Goal: Transaction & Acquisition: Purchase product/service

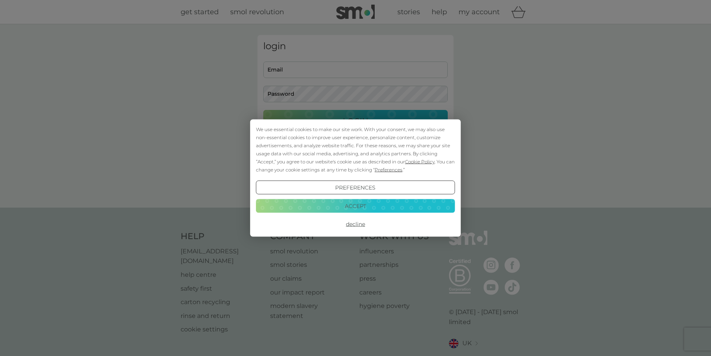
type input "sally.grady@ntlworld.com"
click at [343, 202] on button "Accept" at bounding box center [355, 206] width 199 height 14
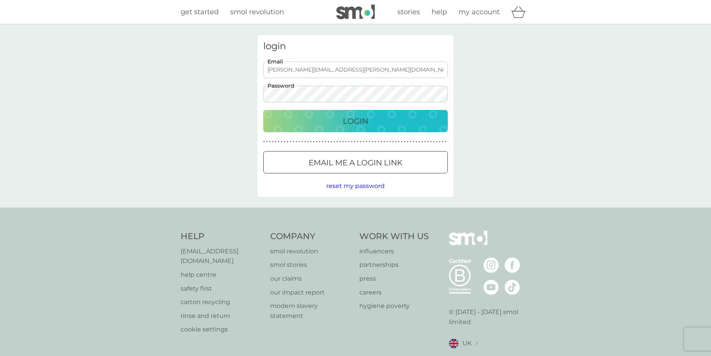
click at [350, 121] on p "Login" at bounding box center [355, 121] width 25 height 12
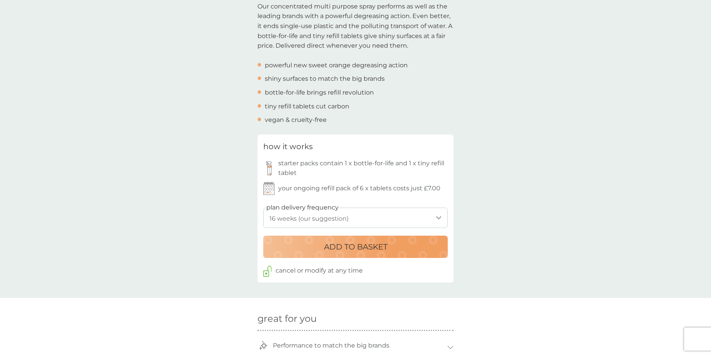
scroll to position [256, 0]
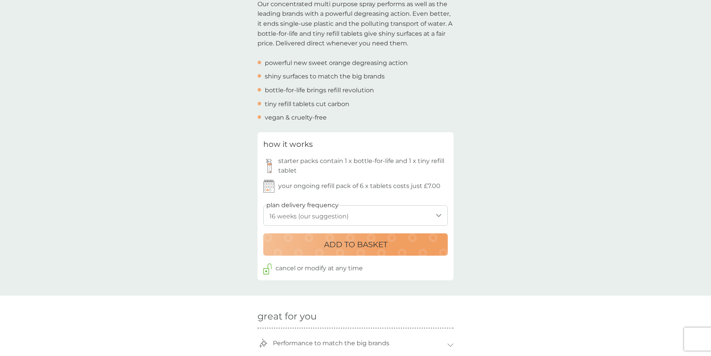
click at [327, 214] on select "1 week 2 weeks 3 weeks 4 weeks 5 weeks 6 weeks 7 weeks 8 weeks 9 weeks 10 weeks…" at bounding box center [355, 215] width 184 height 20
select select "105"
click at [263, 205] on select "1 week 2 weeks 3 weeks 4 weeks 5 weeks 6 weeks 7 weeks 8 weeks 9 weeks 10 weeks…" at bounding box center [355, 215] width 184 height 20
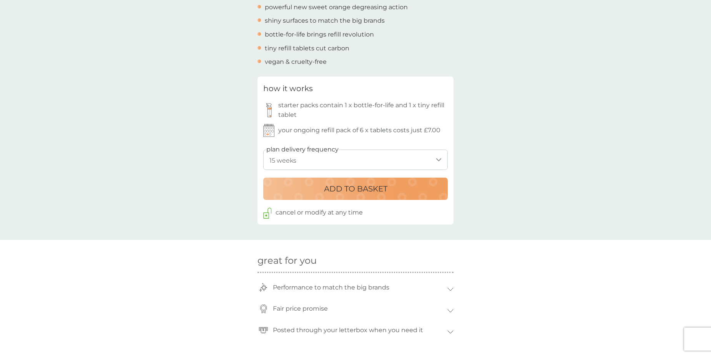
scroll to position [320, 0]
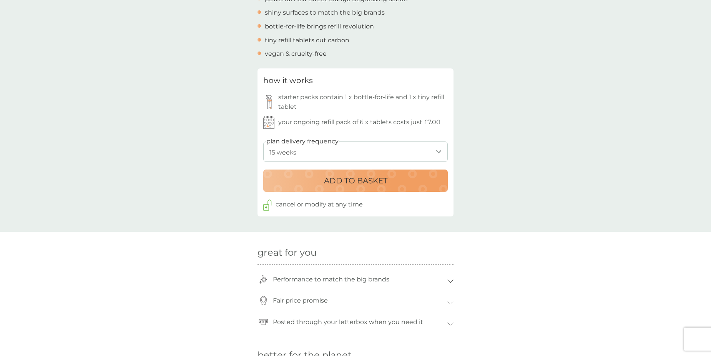
click at [339, 178] on p "ADD TO BASKET" at bounding box center [355, 180] width 63 height 12
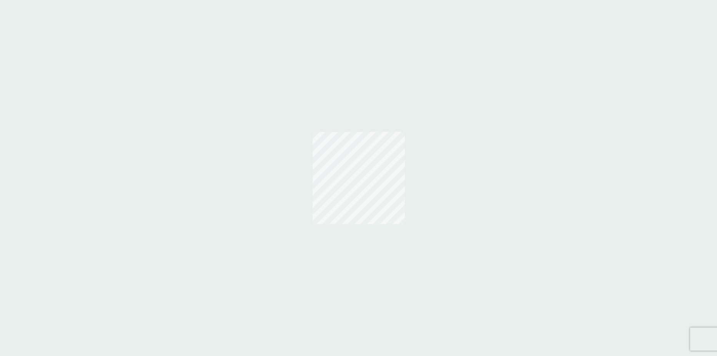
select select "112"
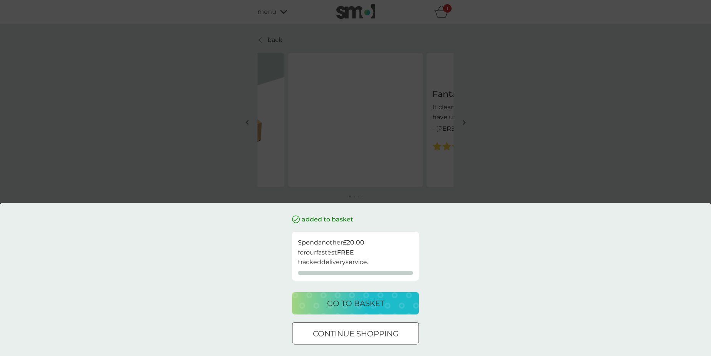
click at [390, 302] on div "go to basket" at bounding box center [355, 303] width 111 height 12
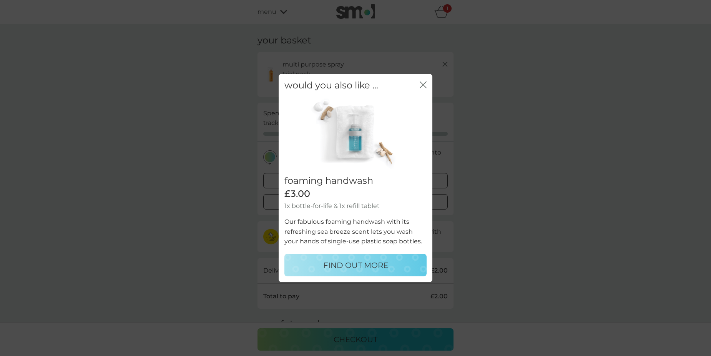
click at [424, 85] on icon "close" at bounding box center [424, 85] width 3 height 6
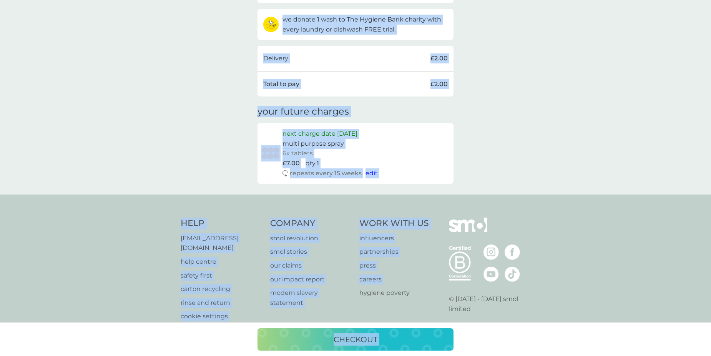
scroll to position [224, 0]
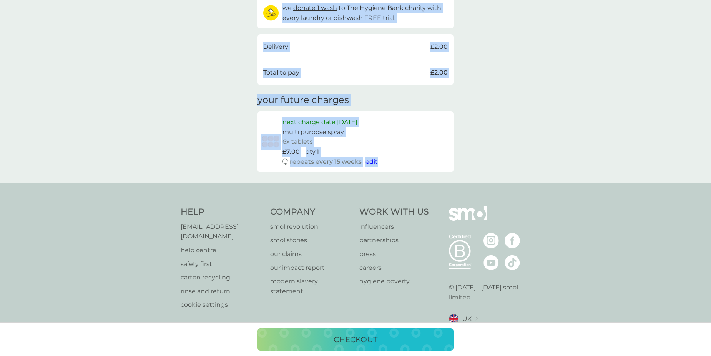
drag, startPoint x: 258, startPoint y: 40, endPoint x: 425, endPoint y: 173, distance: 214.4
copy div "your basket multi purpose spray trial pack every 15 weeks @ £7.00 £2.00 FREE pr…"
